Goal: Information Seeking & Learning: Understand process/instructions

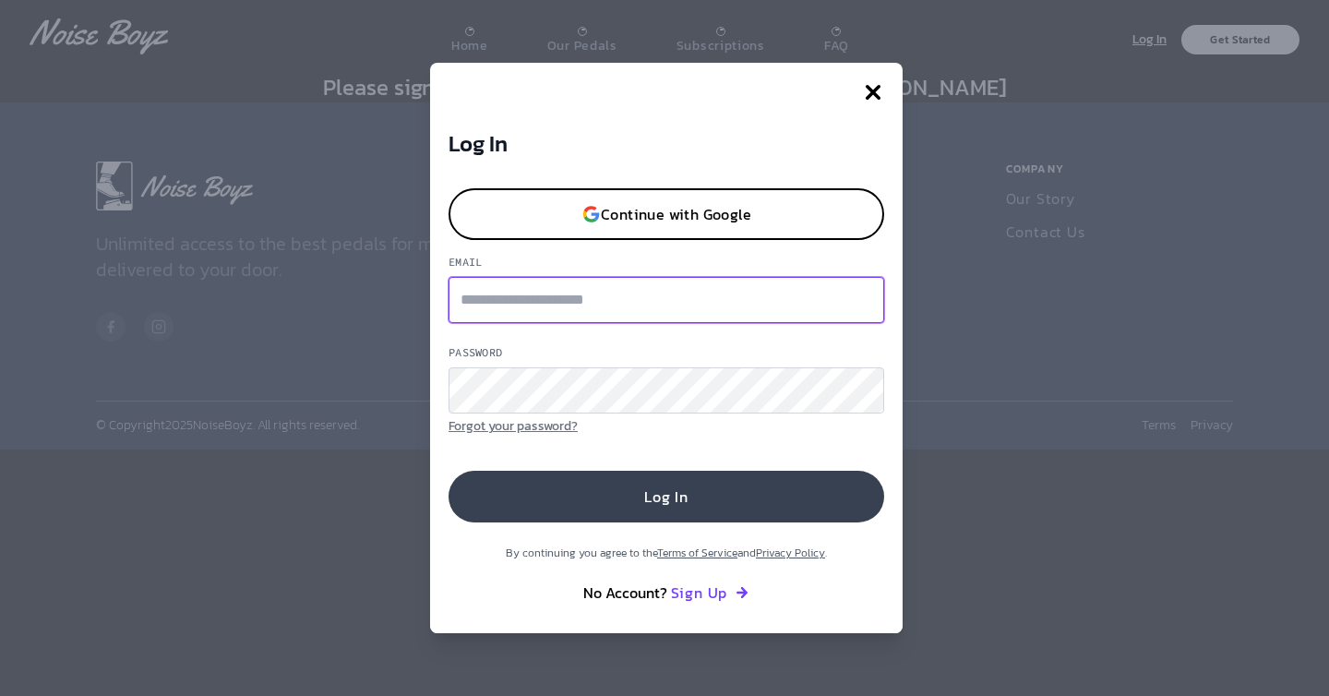
type input "**********"
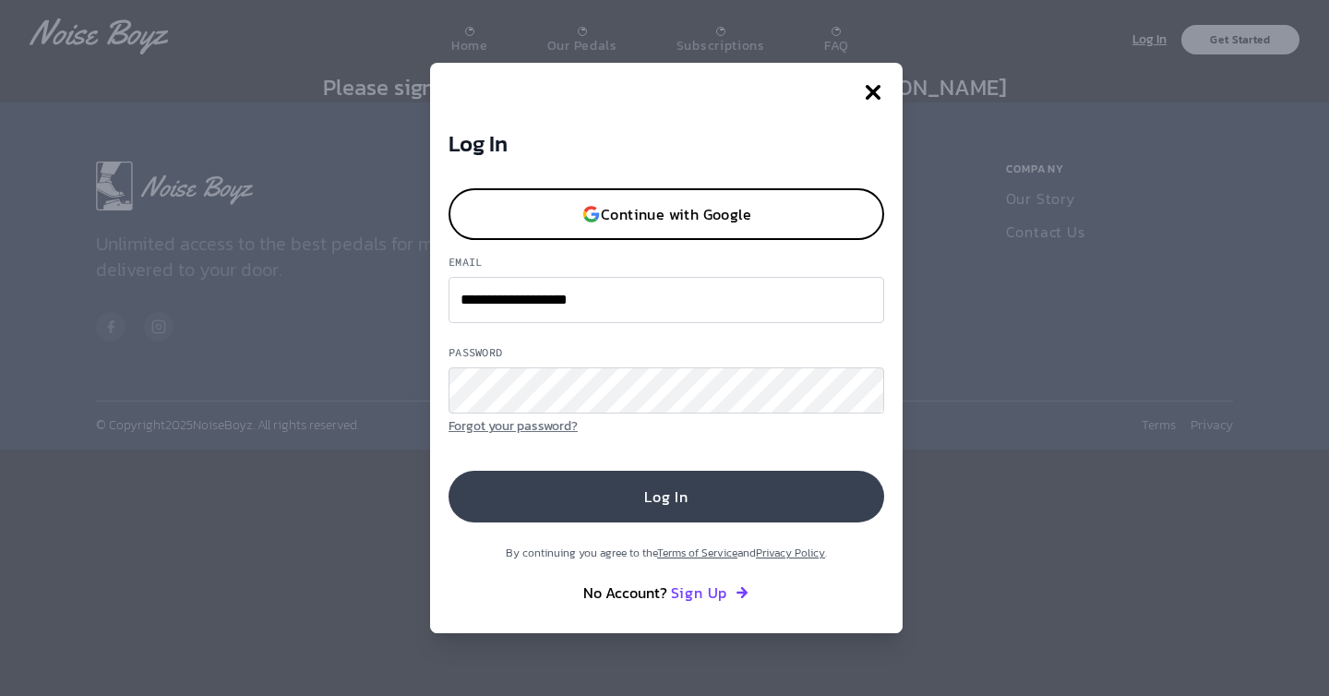
click at [631, 504] on button "Log In" at bounding box center [665, 497] width 435 height 52
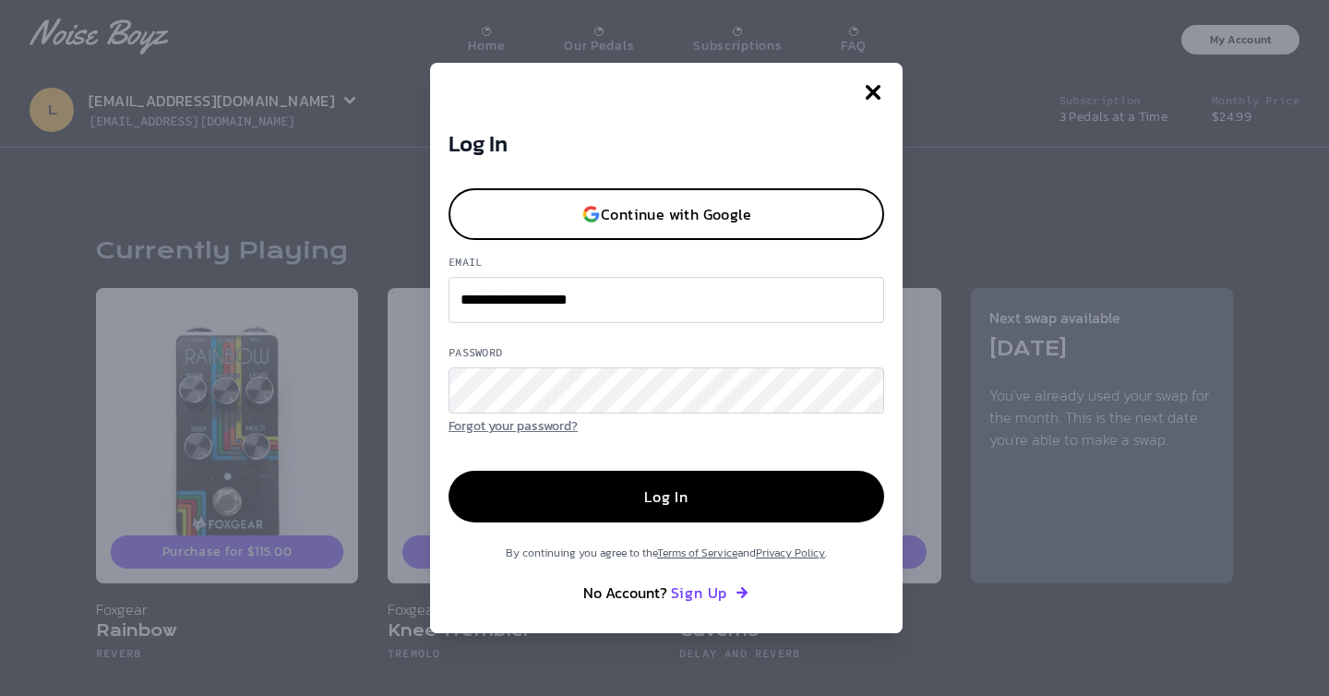
click at [584, 573] on div "By continuing you agree to the Terms of Service and Privacy Policy . No Account…" at bounding box center [665, 573] width 435 height 59
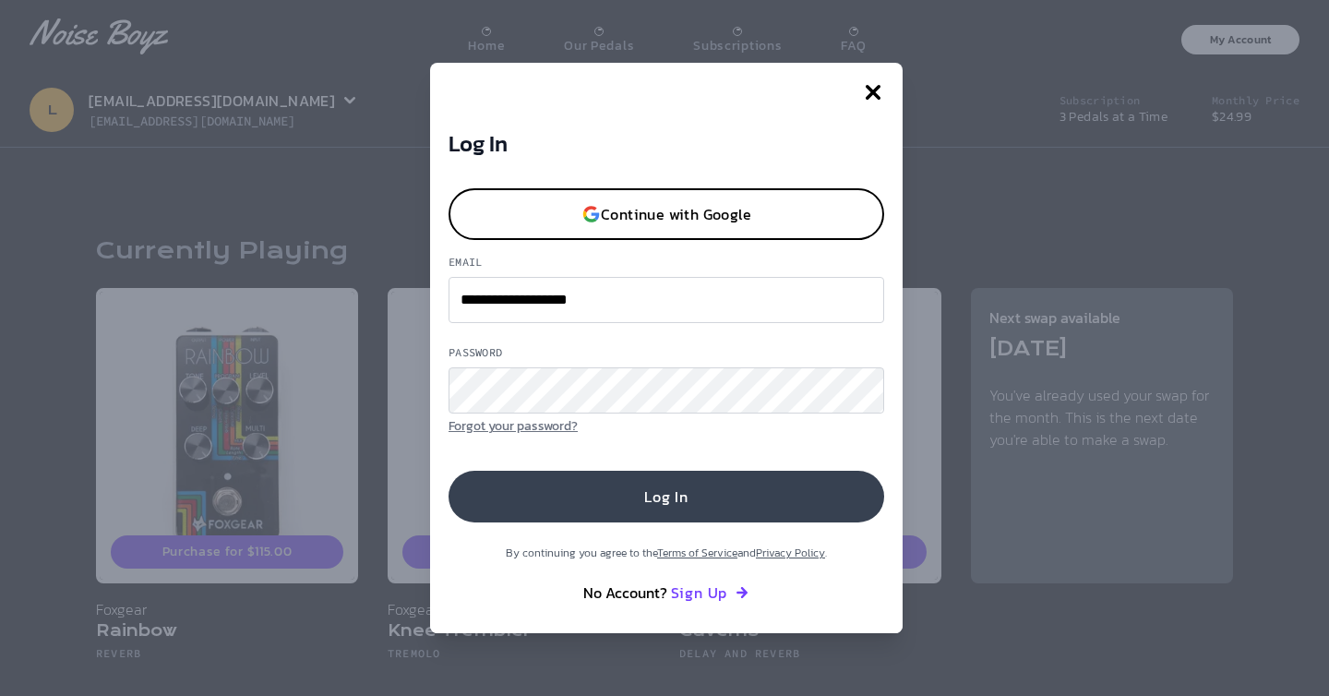
click at [678, 498] on button "Log In" at bounding box center [665, 497] width 435 height 52
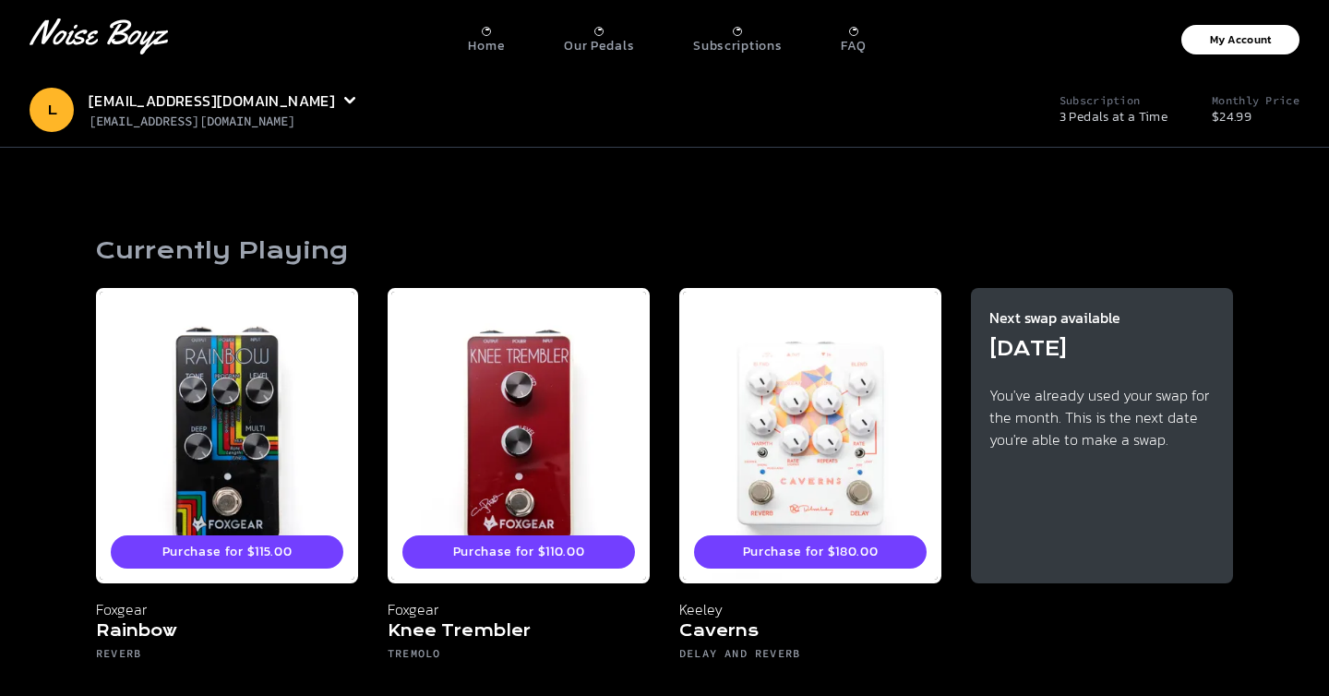
click at [838, 38] on div "Home Our Pedals Subscriptions FAQ" at bounding box center [666, 36] width 939 height 35
click at [868, 38] on div "Home Our Pedals Subscriptions FAQ" at bounding box center [666, 36] width 939 height 35
click at [855, 42] on p "FAQ" at bounding box center [853, 46] width 25 height 17
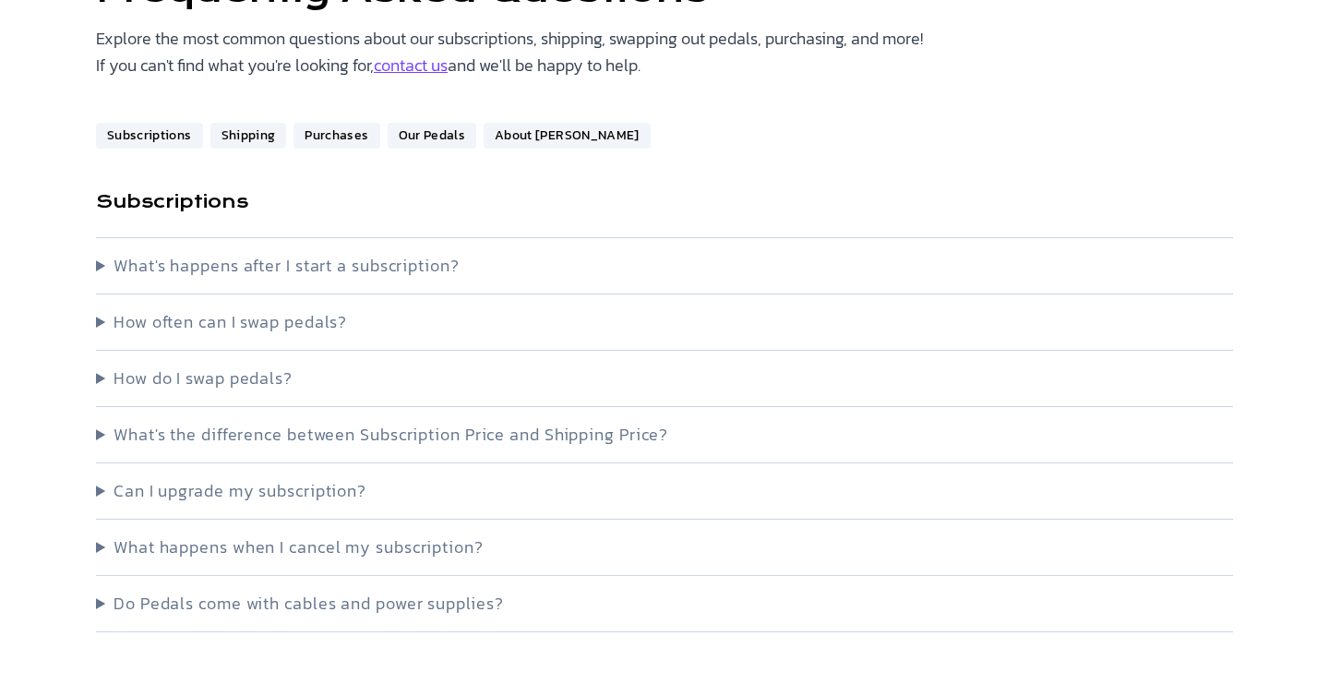
scroll to position [185, 0]
click at [694, 252] on summary "What's happens after I start a subscription?" at bounding box center [664, 265] width 1137 height 26
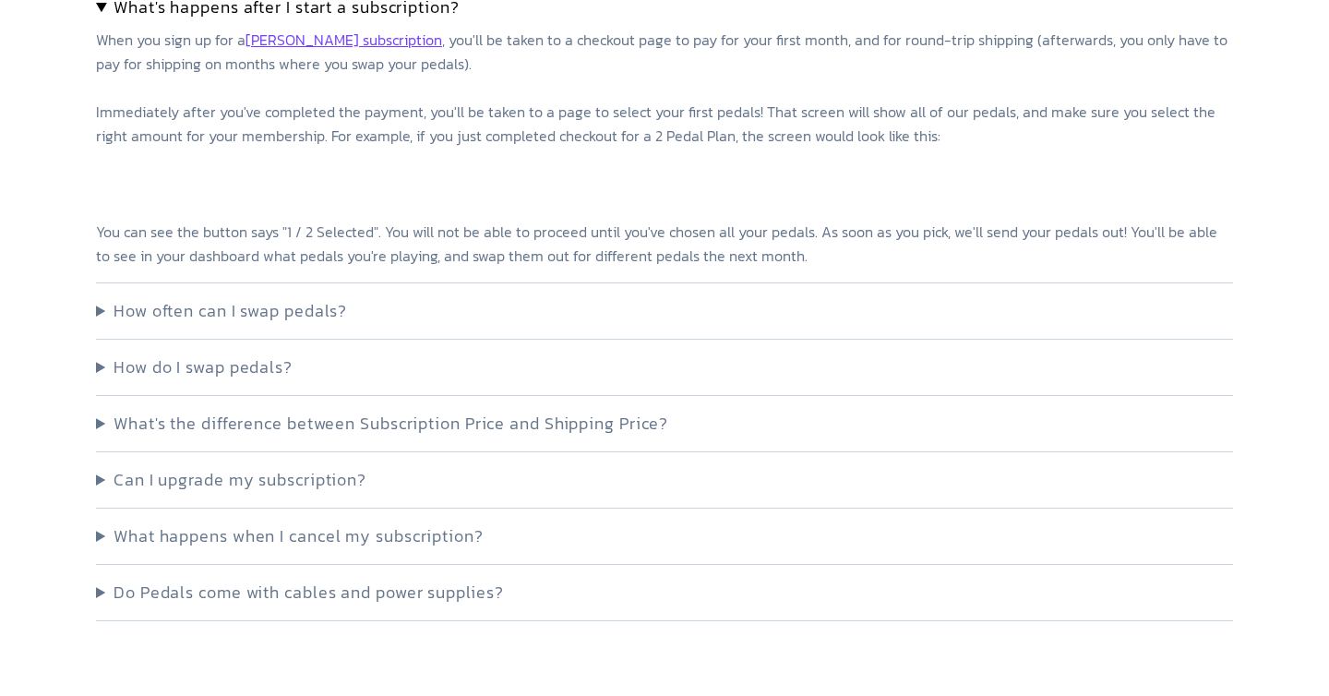
scroll to position [467, 0]
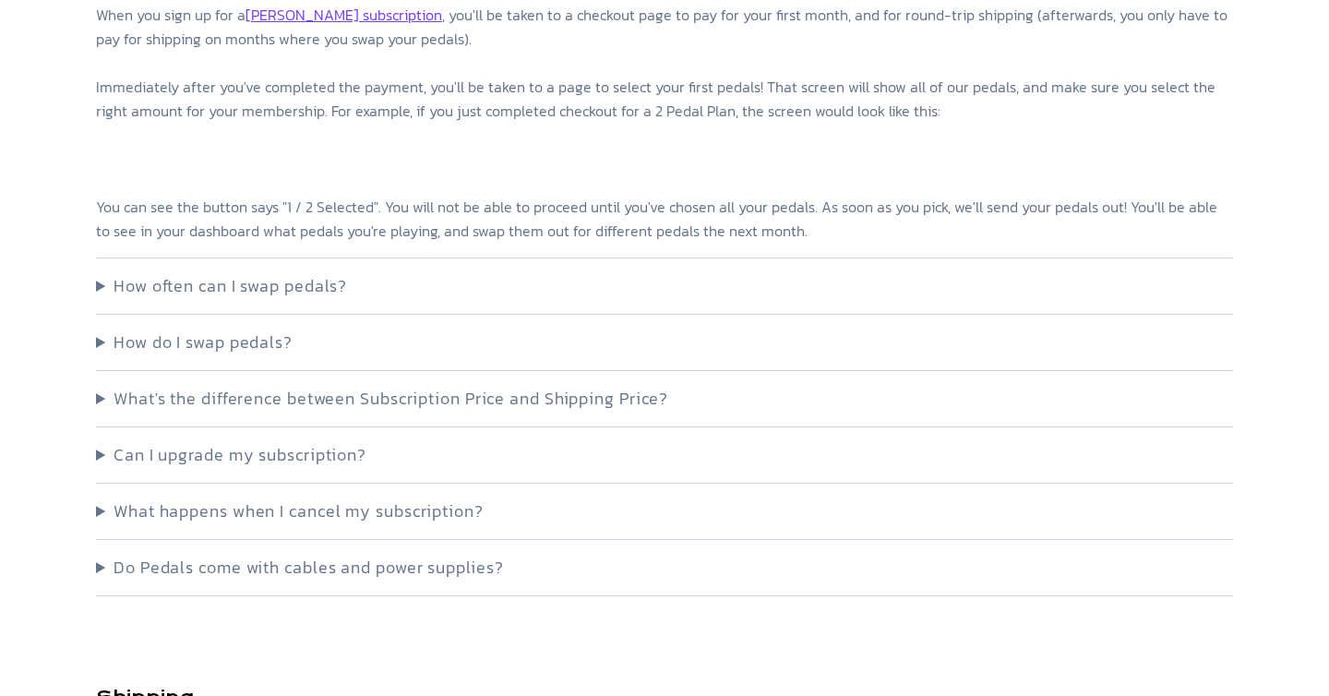
click at [670, 279] on summary "How often can I swap pedals?" at bounding box center [664, 286] width 1137 height 26
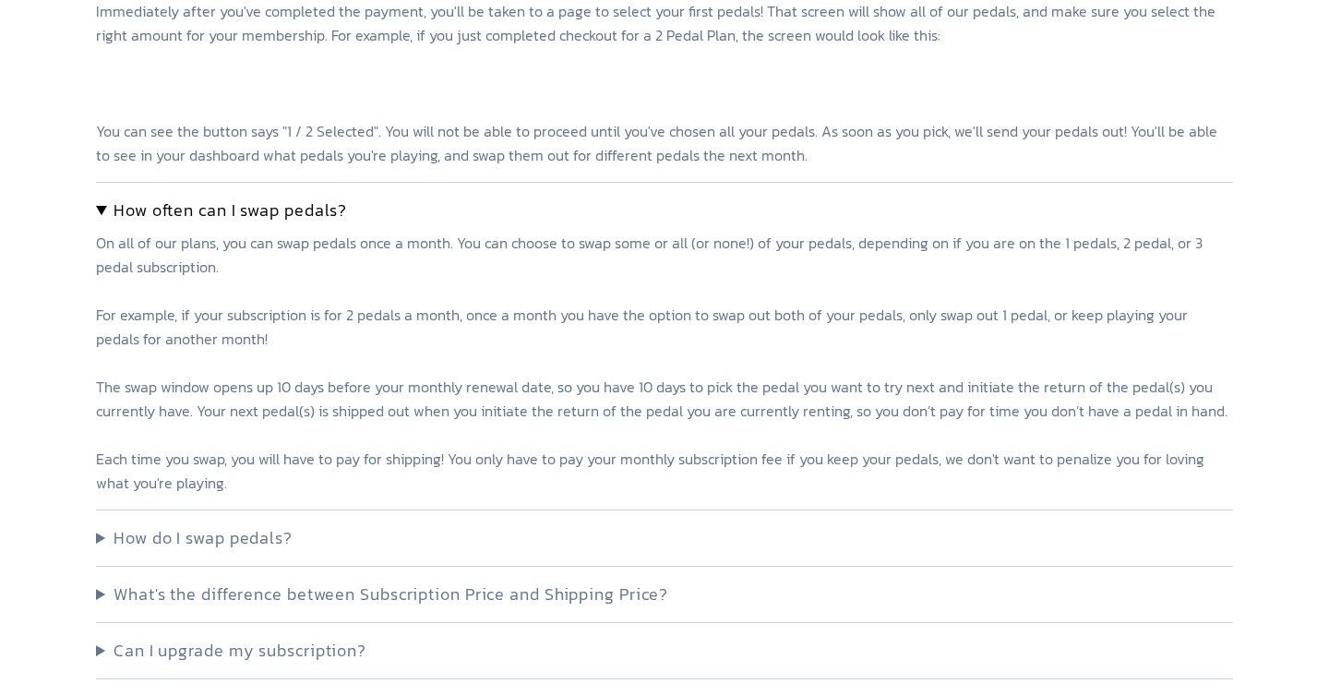
scroll to position [543, 0]
click at [543, 554] on details "How do I swap pedals? When your swap window opens (10 days before your next mon…" at bounding box center [664, 537] width 1137 height 56
click at [249, 544] on summary "How do I swap pedals?" at bounding box center [664, 537] width 1137 height 26
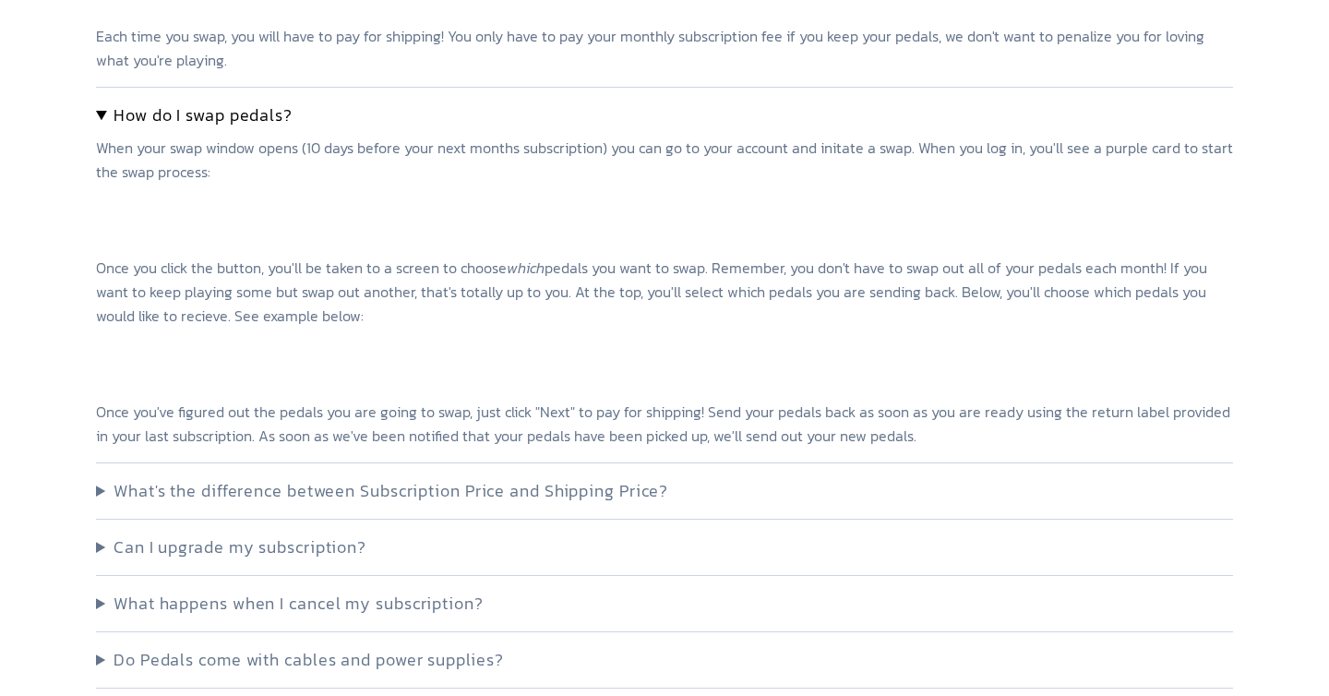
scroll to position [0, 0]
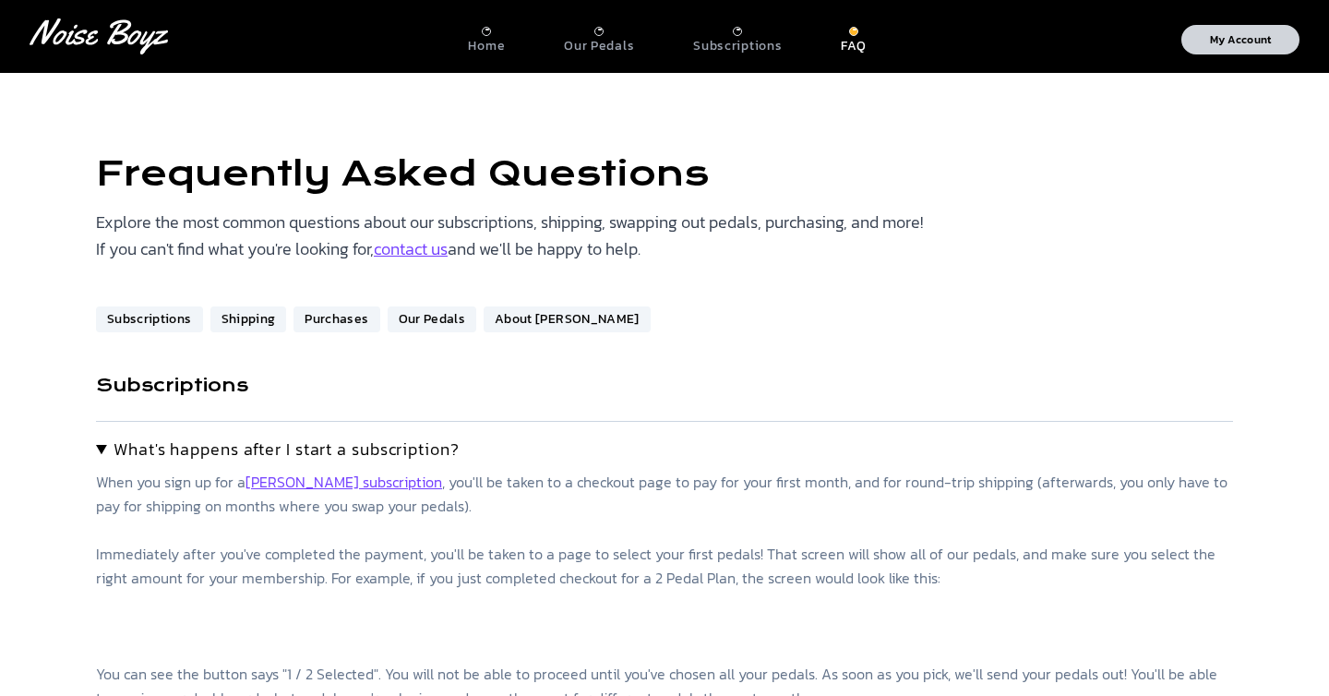
click at [1240, 34] on p "My Account" at bounding box center [1241, 39] width 62 height 11
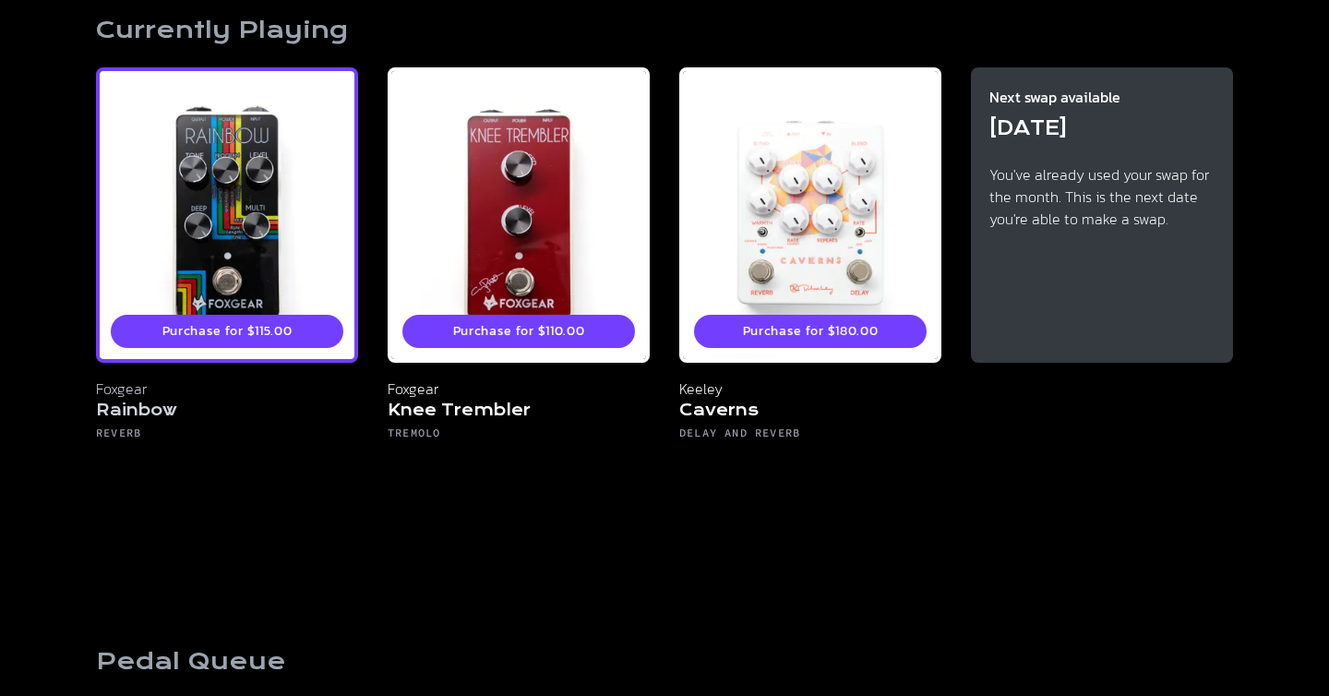
scroll to position [221, 0]
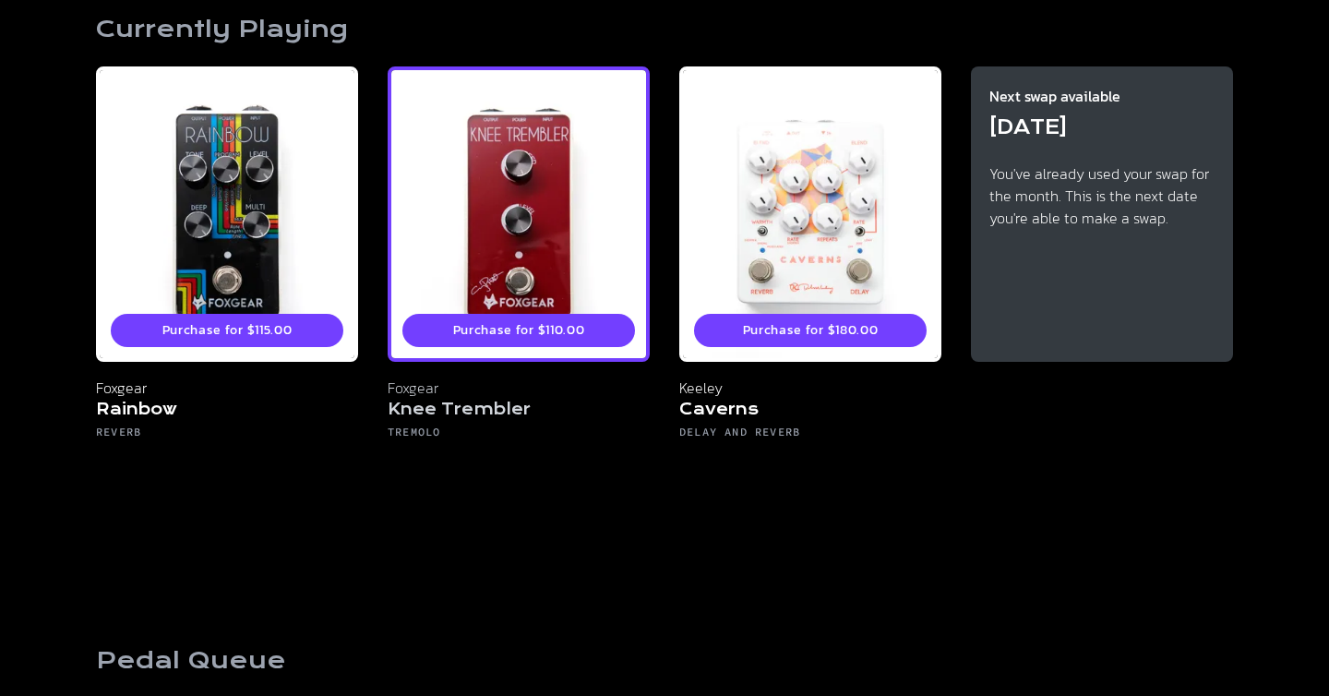
click at [559, 202] on div "Purchase for $110.00" at bounding box center [519, 213] width 262 height 295
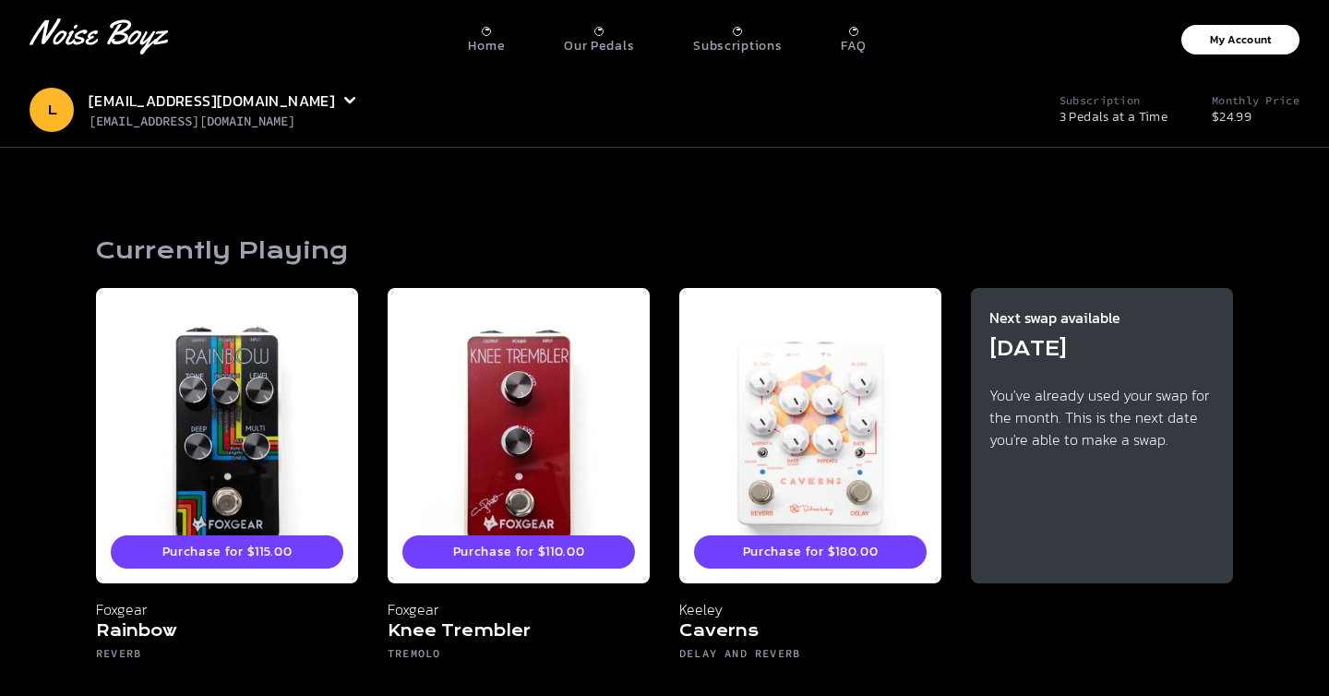
click at [1096, 115] on p "3 Pedals at a Time" at bounding box center [1113, 117] width 108 height 18
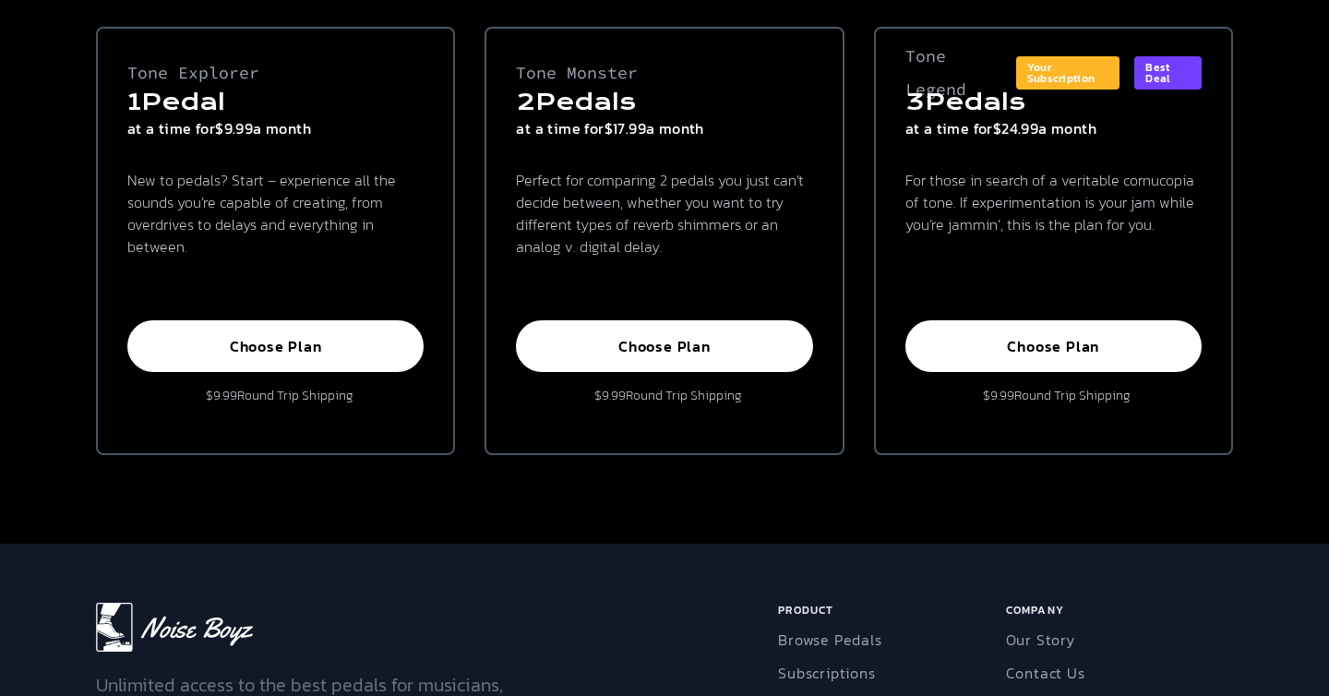
scroll to position [213, 0]
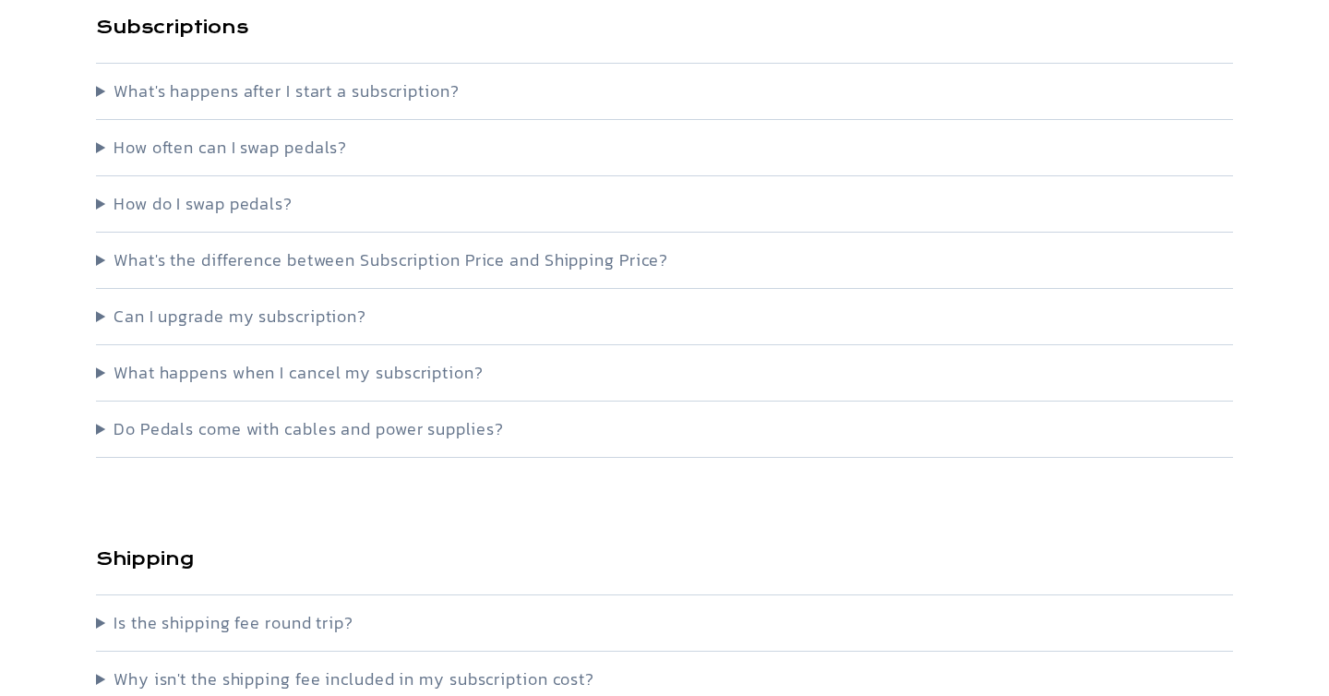
scroll to position [487, 0]
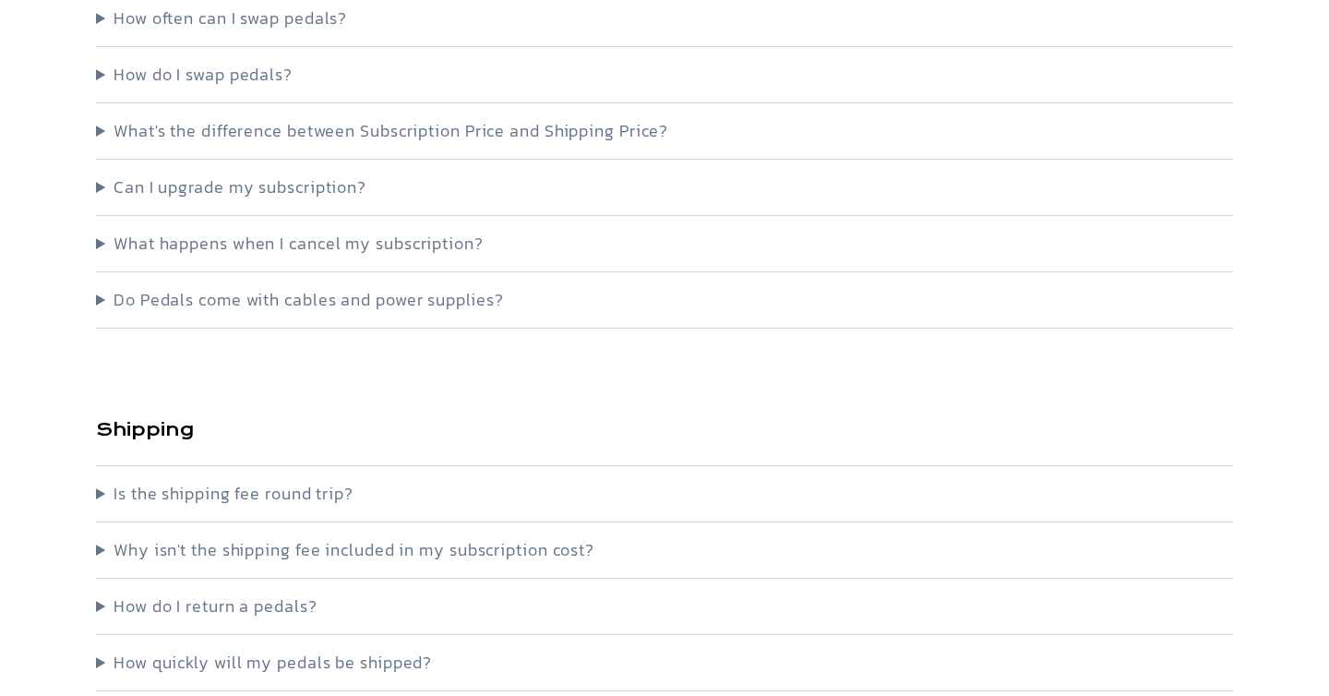
click at [109, 72] on summary "How do I swap pedals?" at bounding box center [664, 75] width 1137 height 26
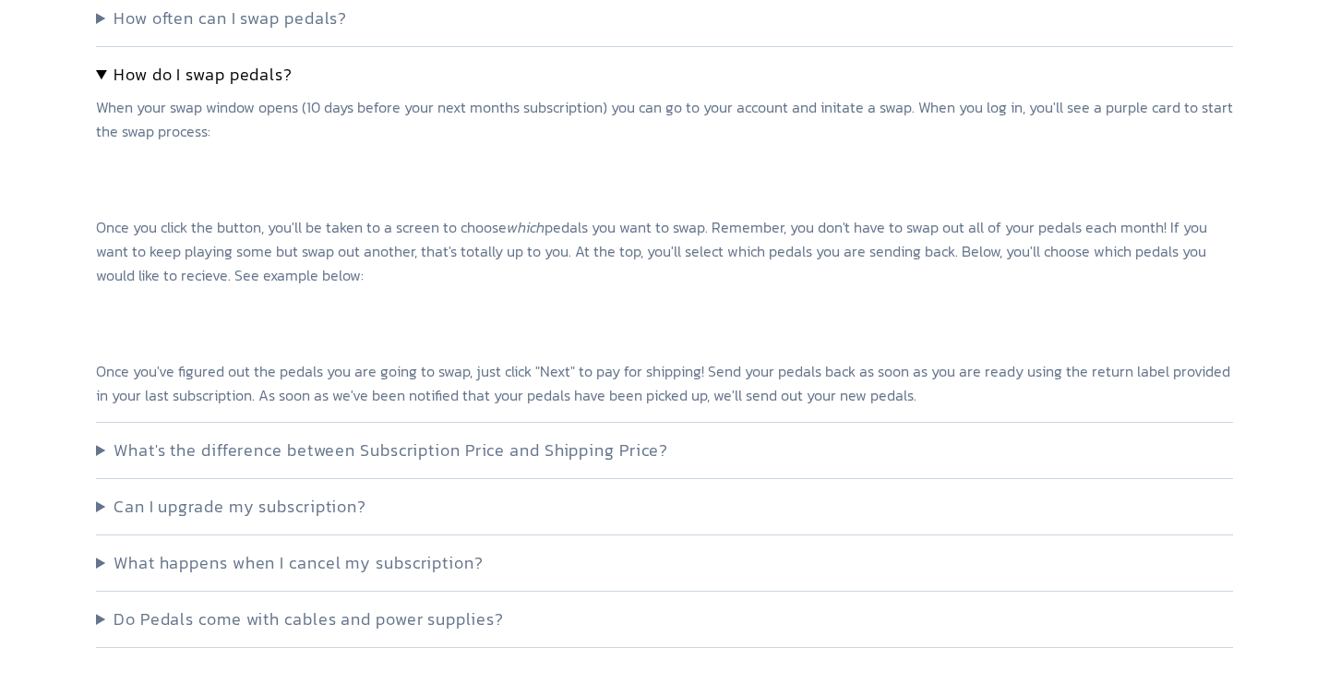
scroll to position [0, 0]
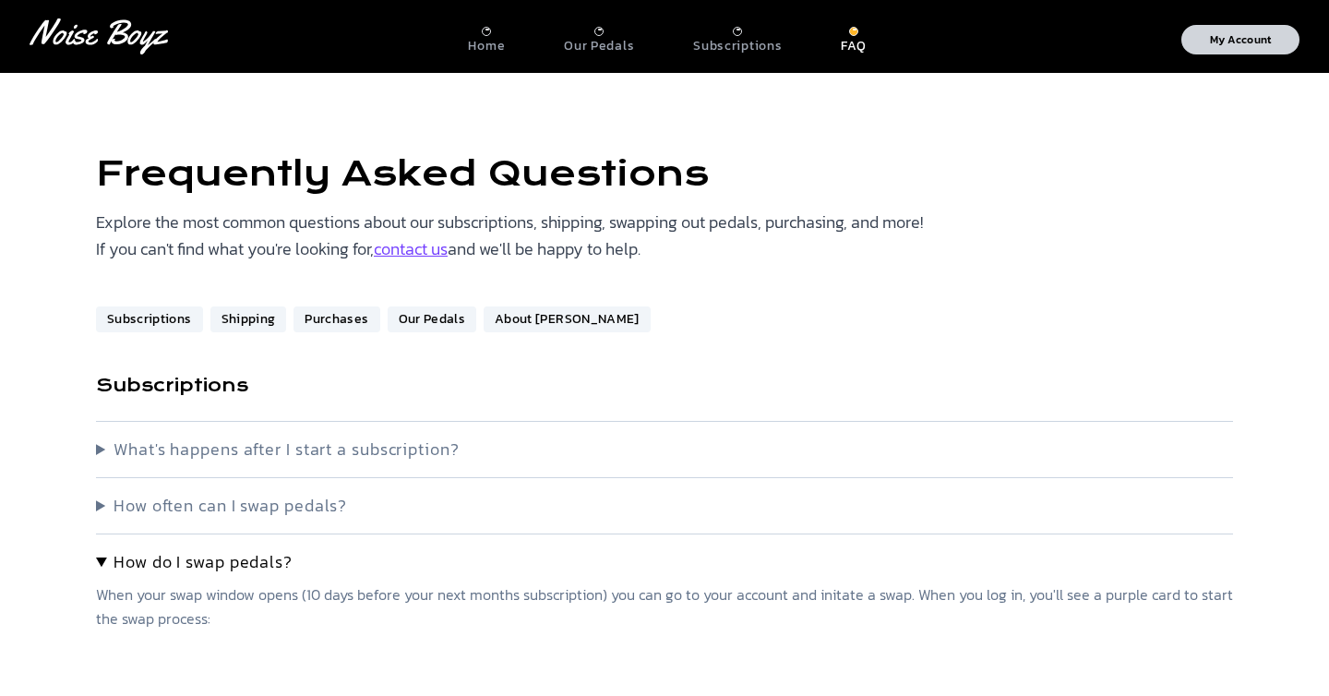
click at [1235, 38] on p "My Account" at bounding box center [1241, 39] width 62 height 11
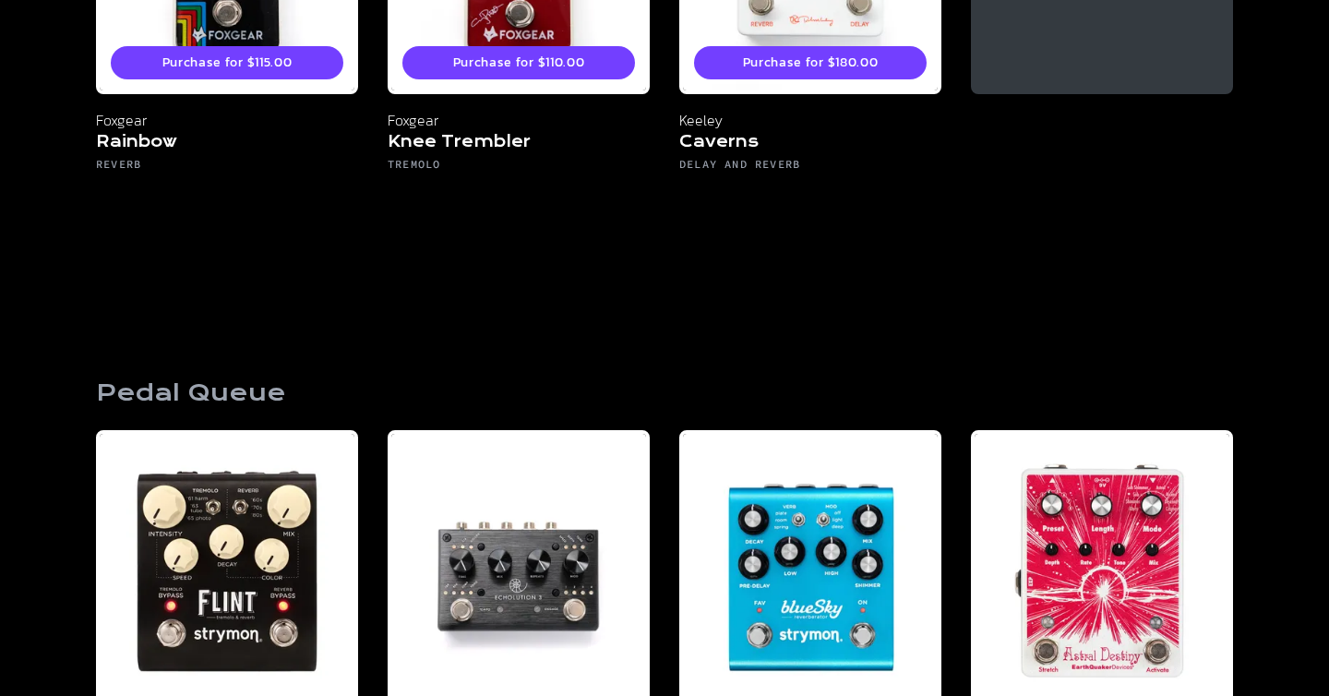
scroll to position [483, 0]
